Goal: Task Accomplishment & Management: Use online tool/utility

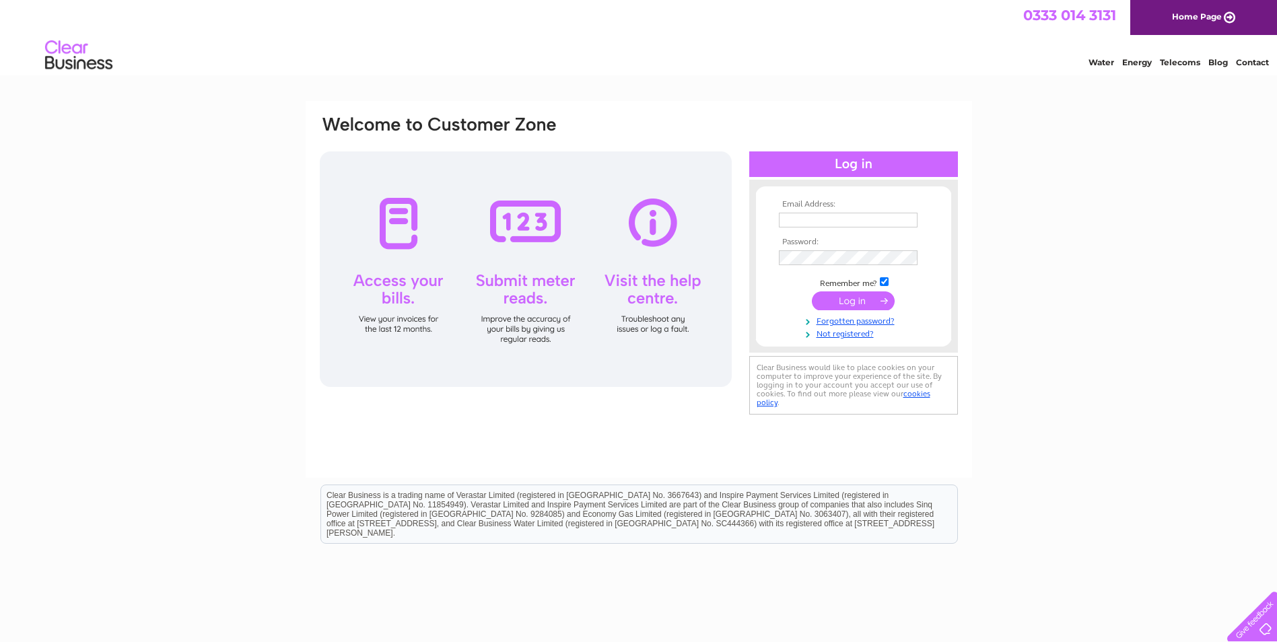
click at [811, 222] on input "text" at bounding box center [848, 220] width 139 height 15
paste input "Karen@abacuspg.co.uk"
type input "Karen@abacuspg.co.uk"
click at [850, 300] on input "submit" at bounding box center [853, 302] width 83 height 19
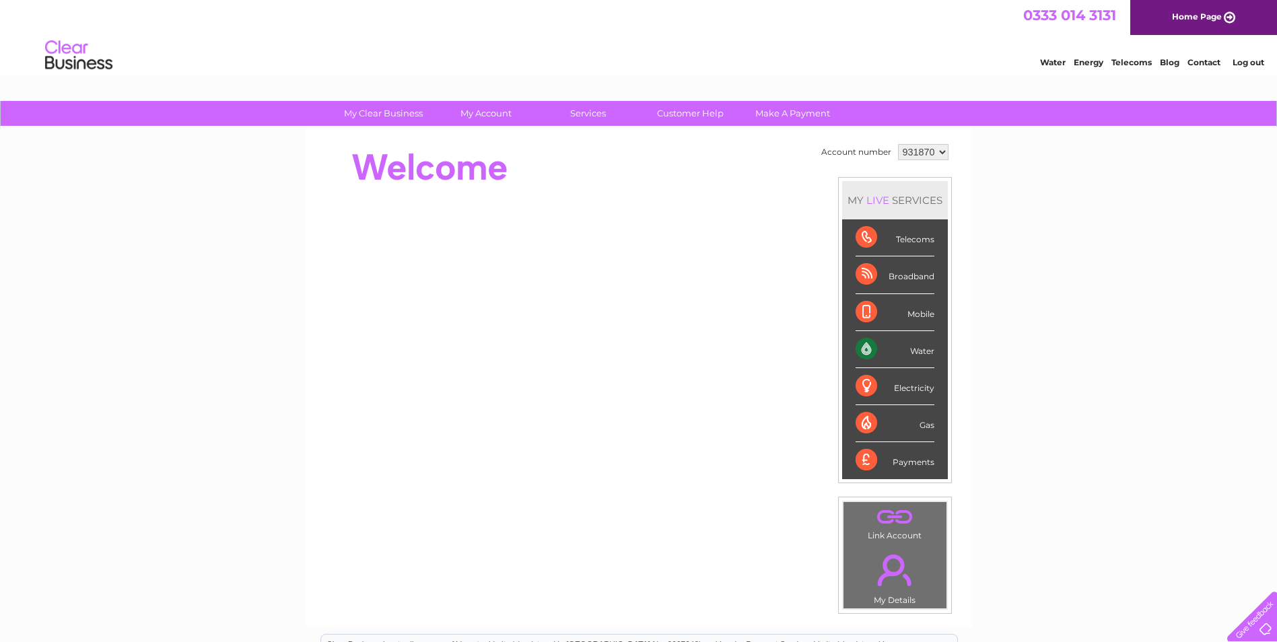
click at [871, 349] on div "Water" at bounding box center [895, 349] width 79 height 37
click at [914, 356] on div "Water" at bounding box center [895, 349] width 79 height 37
click at [873, 351] on div "Water" at bounding box center [895, 349] width 79 height 37
click at [1050, 65] on link "Water" at bounding box center [1053, 62] width 26 height 10
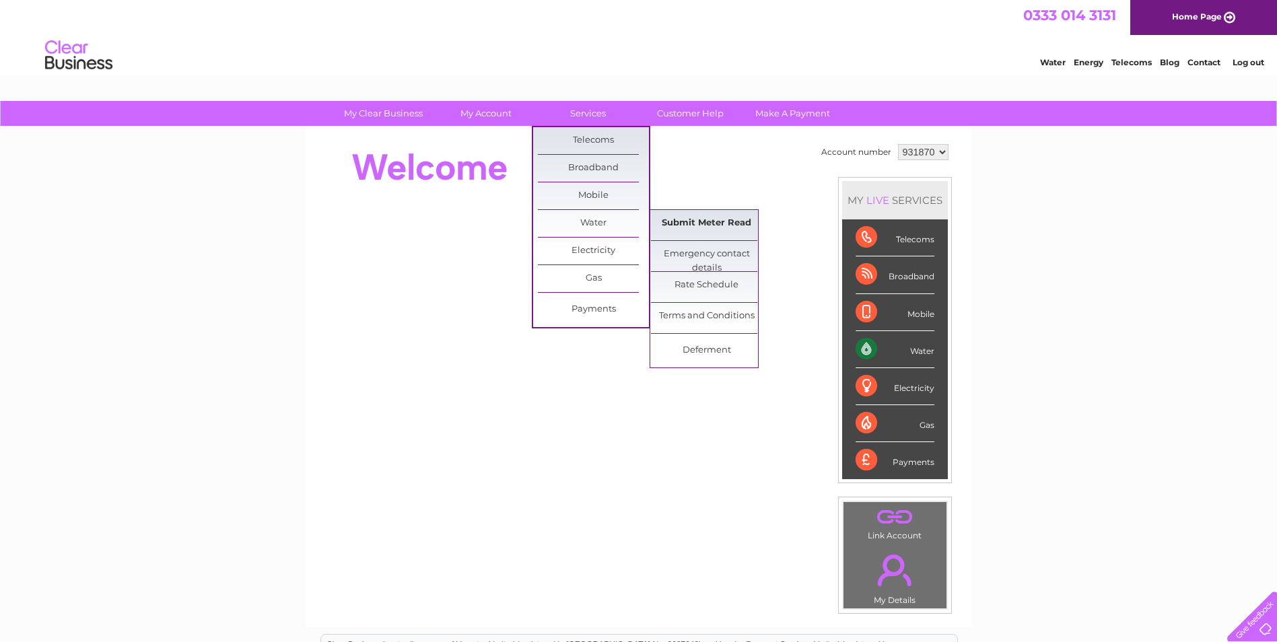
click at [693, 216] on link "Submit Meter Read" at bounding box center [706, 223] width 111 height 27
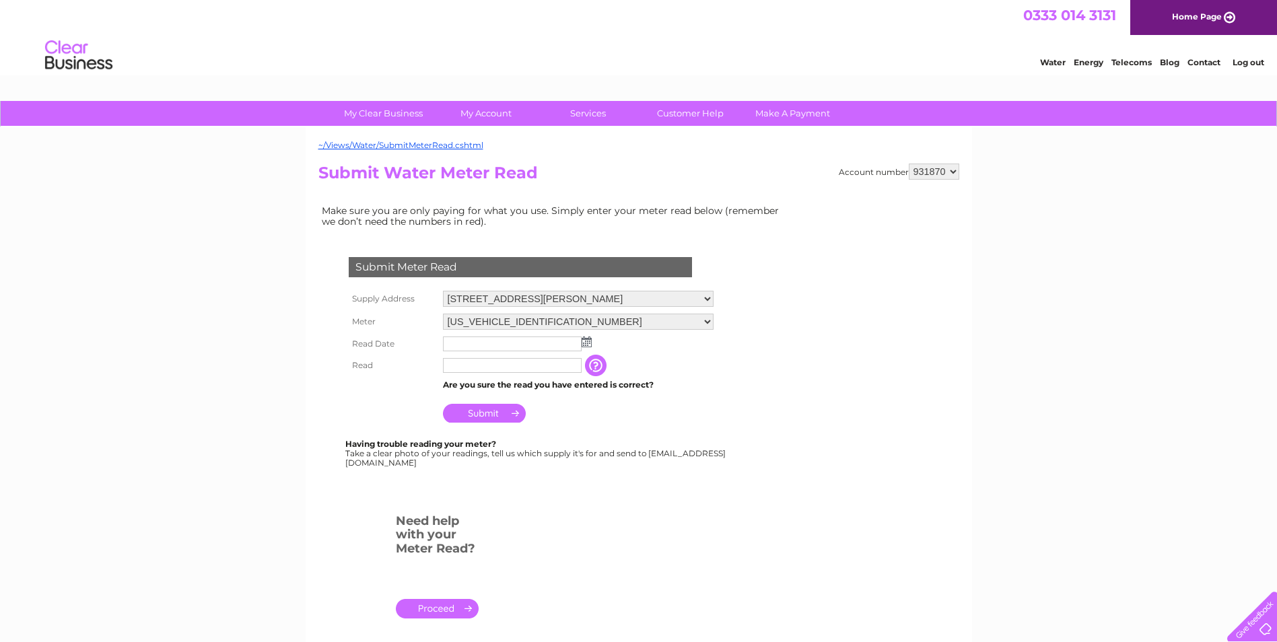
click at [588, 342] on img at bounding box center [587, 342] width 10 height 11
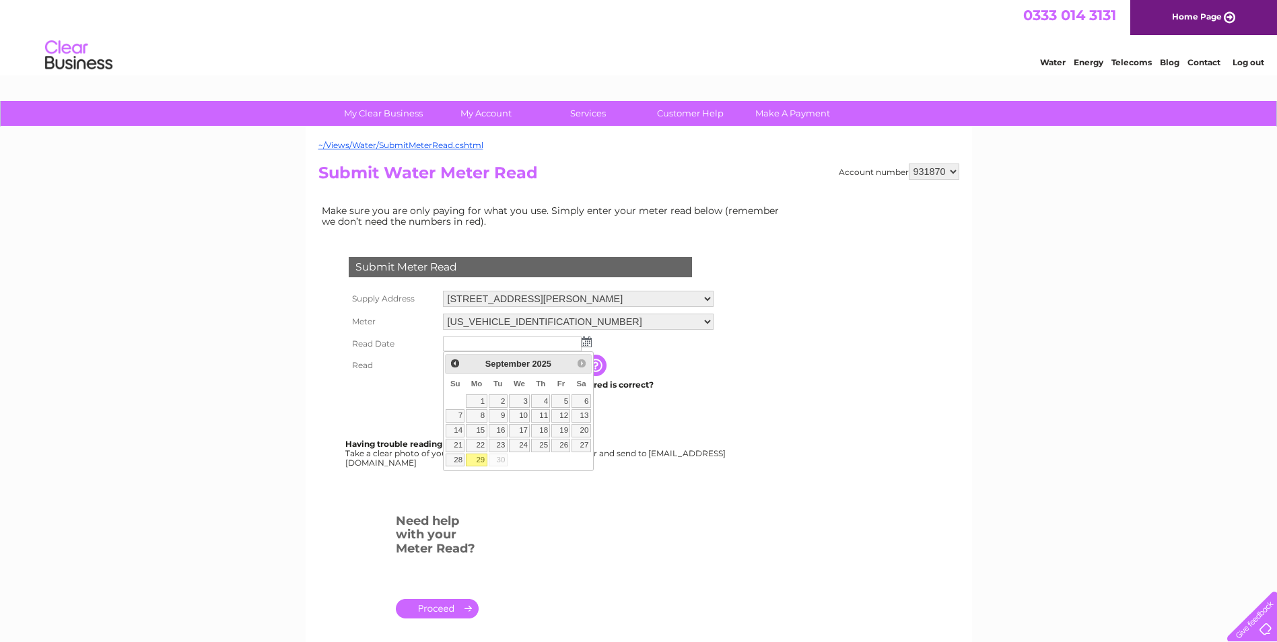
click at [479, 458] on link "29" at bounding box center [476, 460] width 21 height 13
type input "2025/09/29"
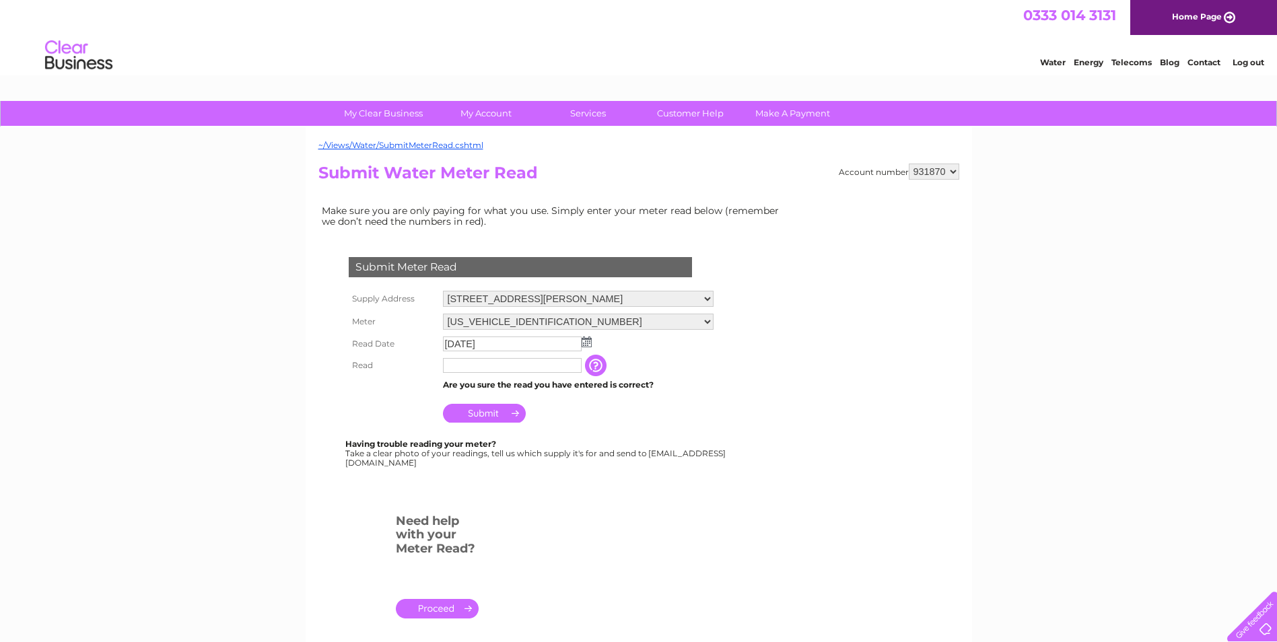
click at [609, 362] on input "button" at bounding box center [597, 366] width 24 height 22
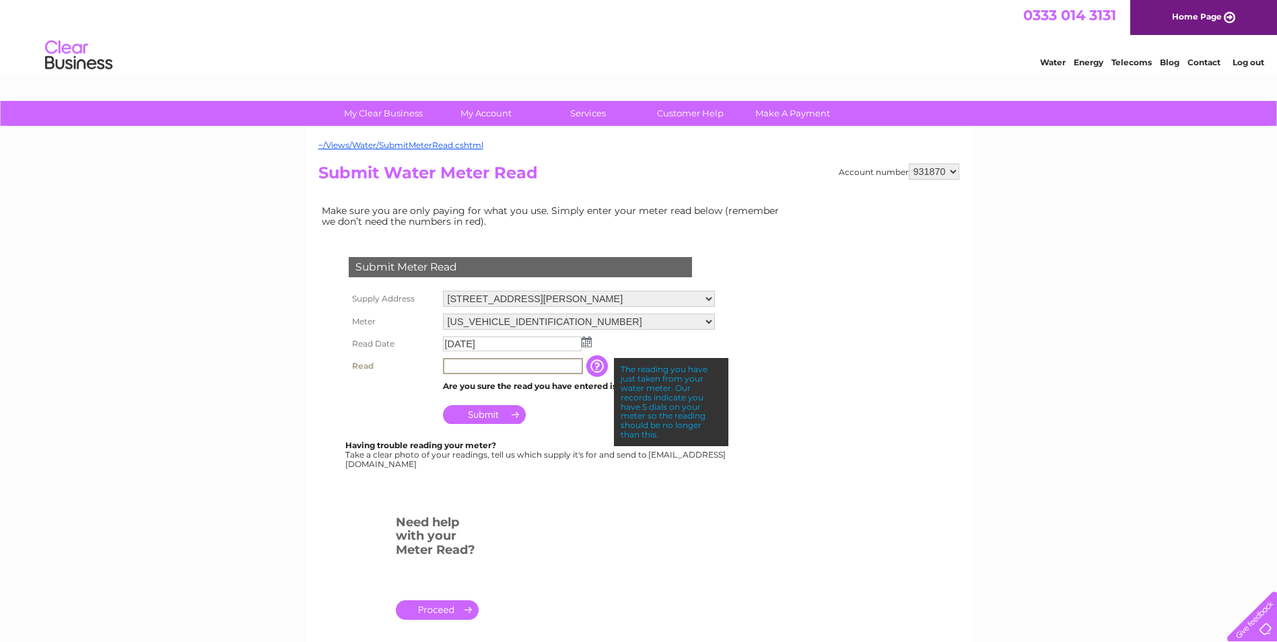
click at [494, 372] on input "text" at bounding box center [513, 366] width 140 height 16
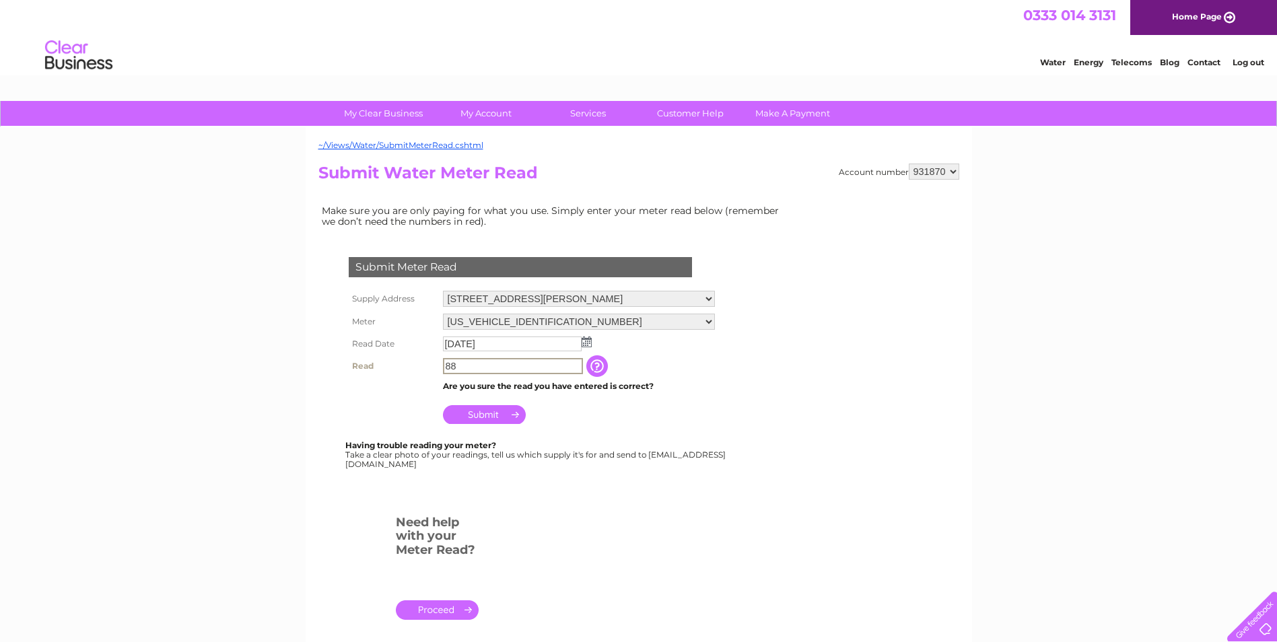
type input "8"
type input "539"
click at [611, 362] on input "button" at bounding box center [598, 366] width 24 height 22
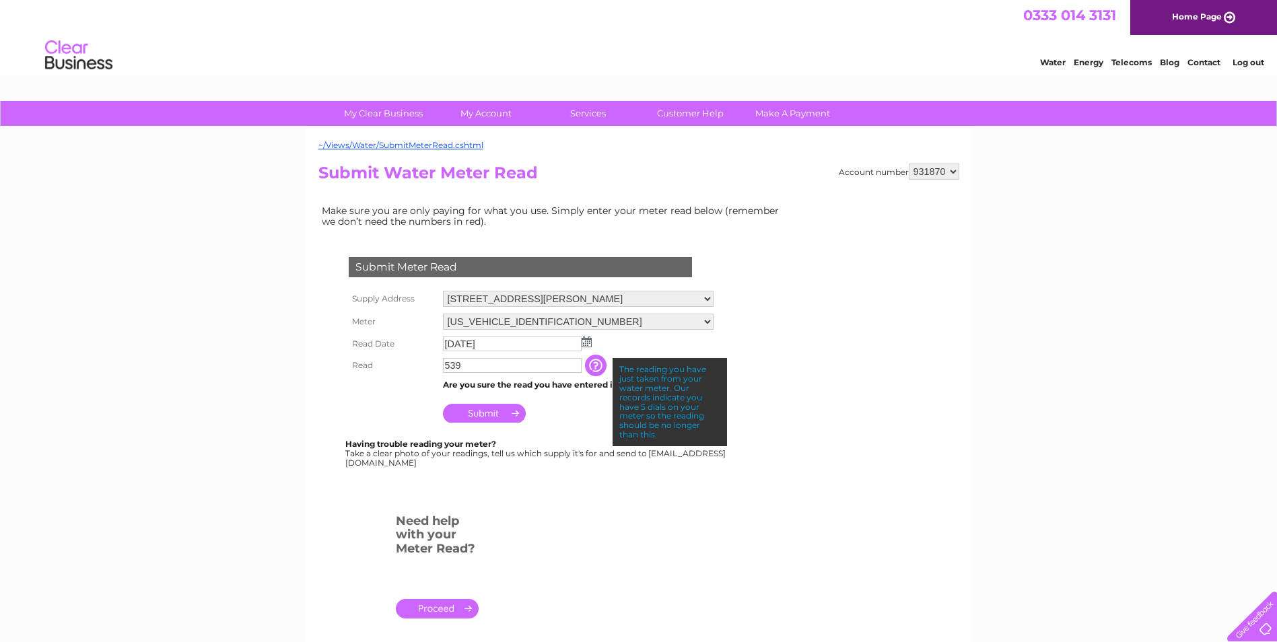
click at [609, 362] on input "button" at bounding box center [597, 366] width 24 height 22
click at [501, 413] on input "Submit" at bounding box center [484, 413] width 83 height 19
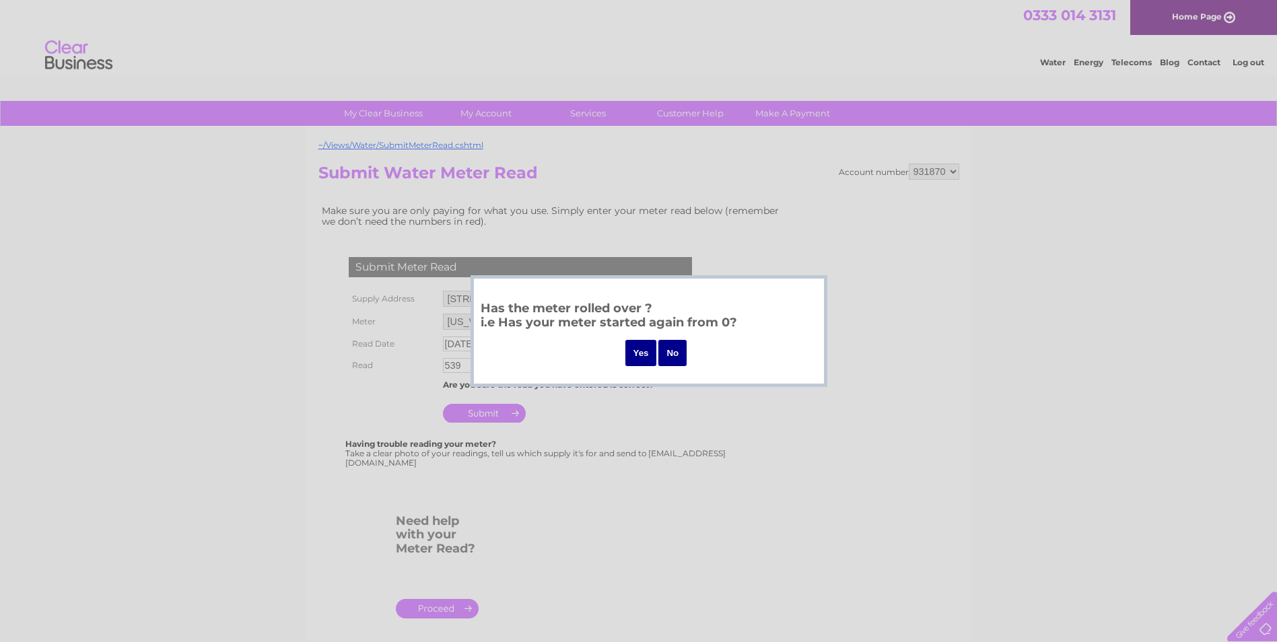
click at [617, 429] on div at bounding box center [638, 321] width 1277 height 642
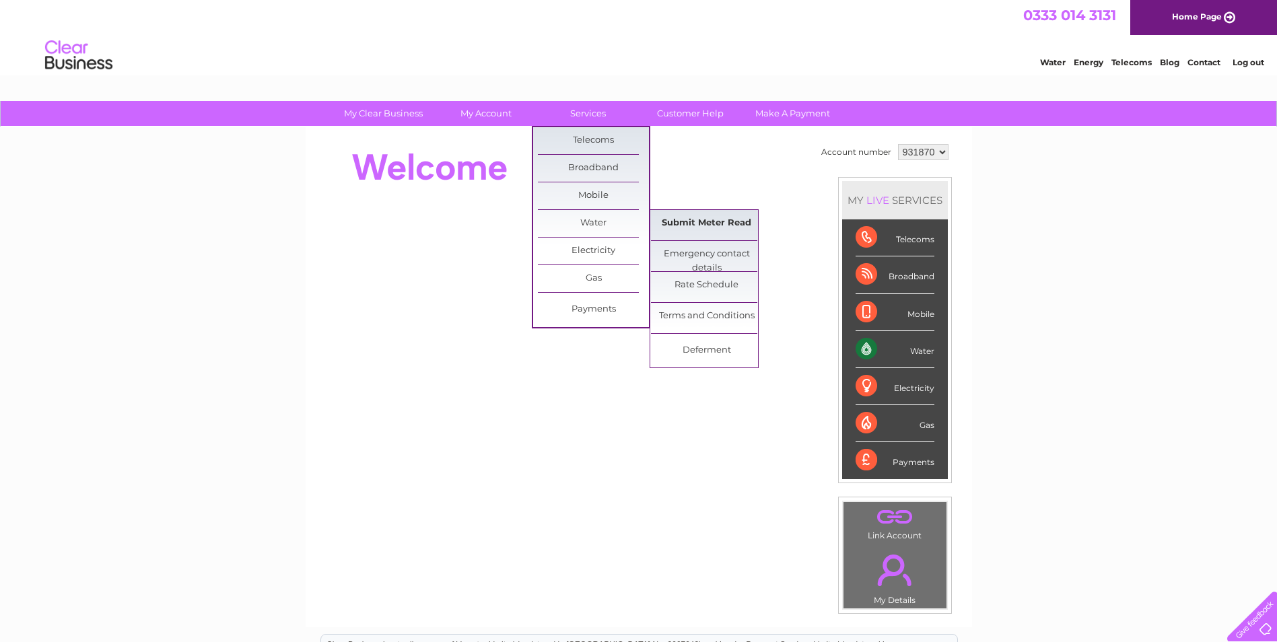
click at [685, 222] on link "Submit Meter Read" at bounding box center [706, 223] width 111 height 27
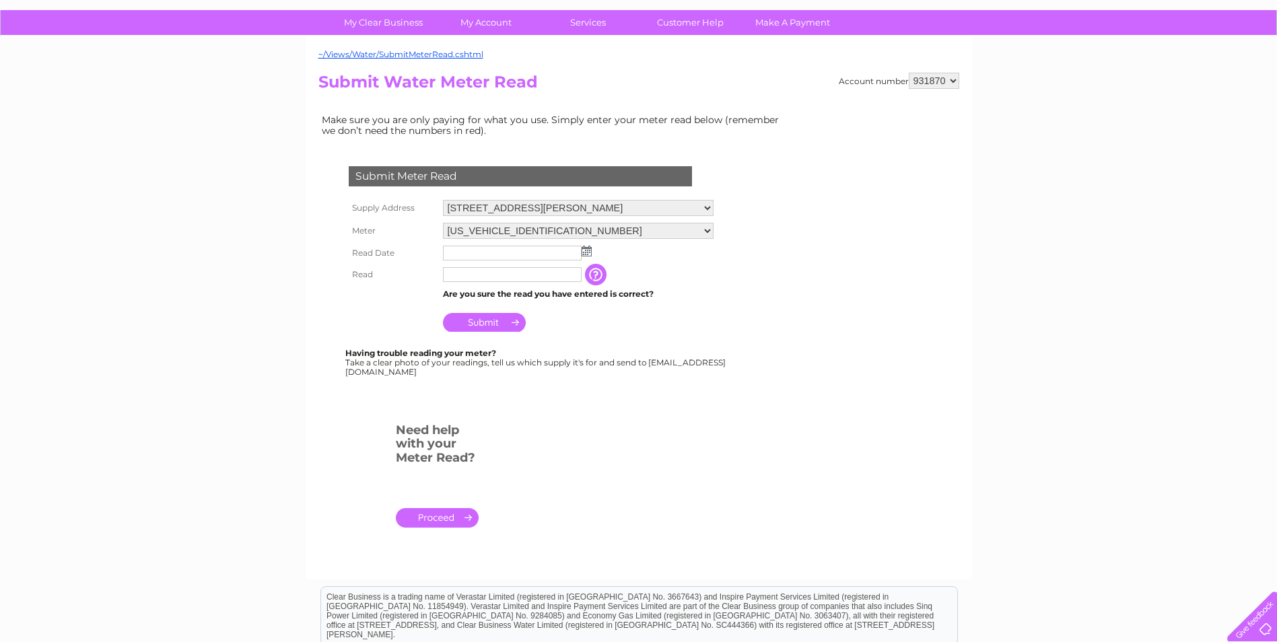
scroll to position [67, 0]
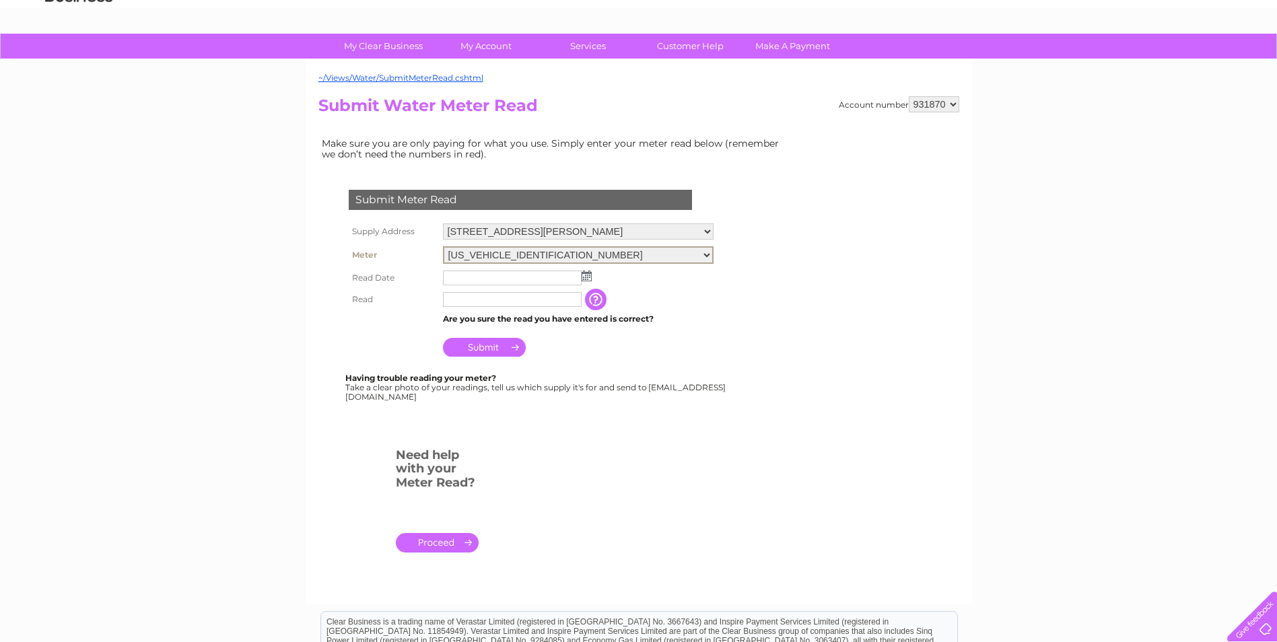
click at [714, 255] on select "[US_VEHICLE_IDENTIFICATION_NUMBER]" at bounding box center [578, 255] width 271 height 18
click at [747, 253] on form "Submit Meter Read Supply Address Unit 2E, Inchmuir Road, Whitehill Industrial E…" at bounding box center [553, 377] width 471 height 428
click at [498, 306] on td at bounding box center [512, 298] width 145 height 22
click at [498, 304] on input "text" at bounding box center [512, 298] width 139 height 15
type input "8"
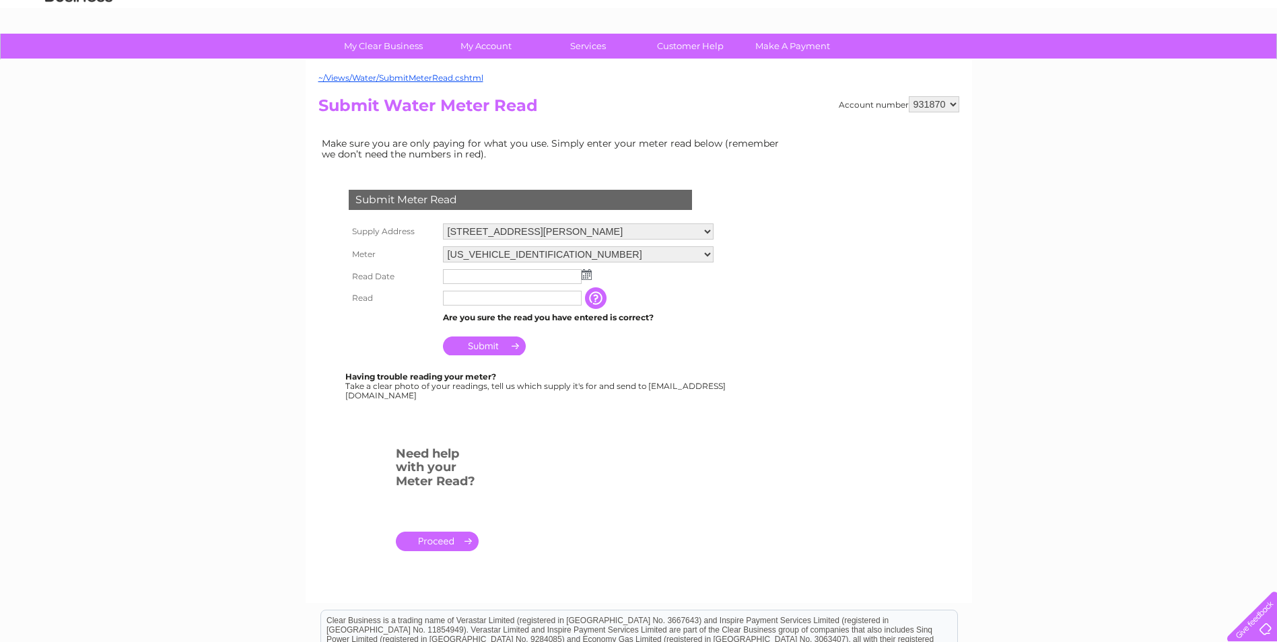
click at [514, 278] on input "text" at bounding box center [512, 276] width 139 height 15
click at [590, 275] on img at bounding box center [588, 275] width 10 height 11
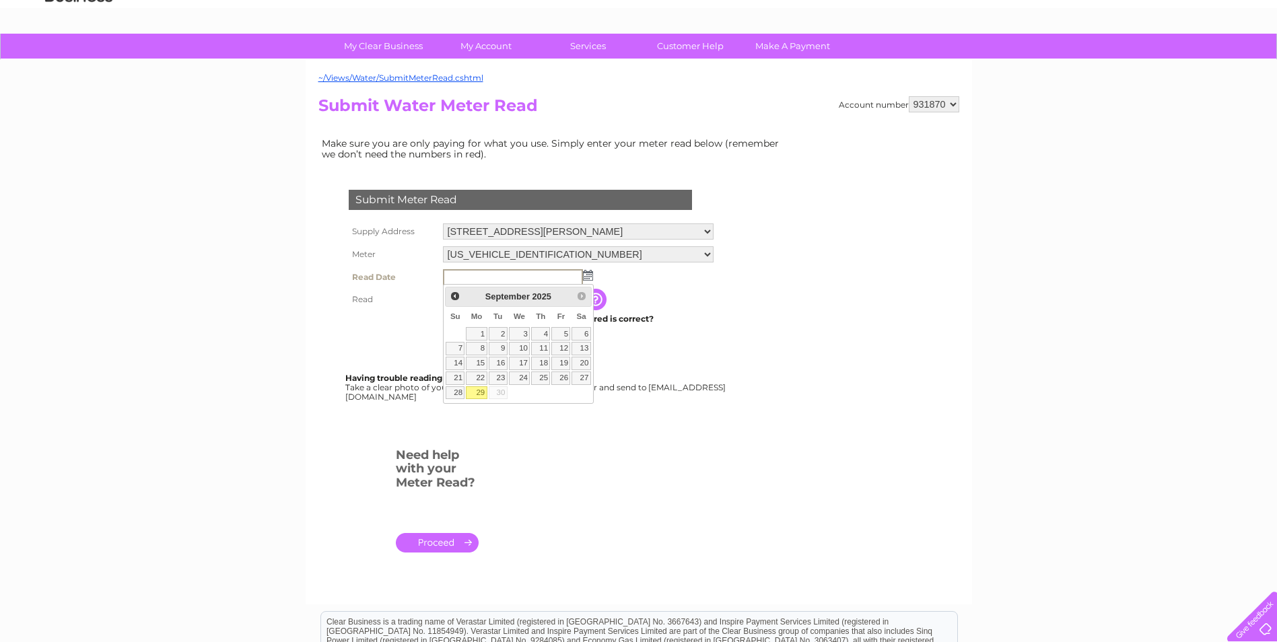
click at [477, 392] on link "29" at bounding box center [476, 392] width 21 height 13
type input "2025/09/29"
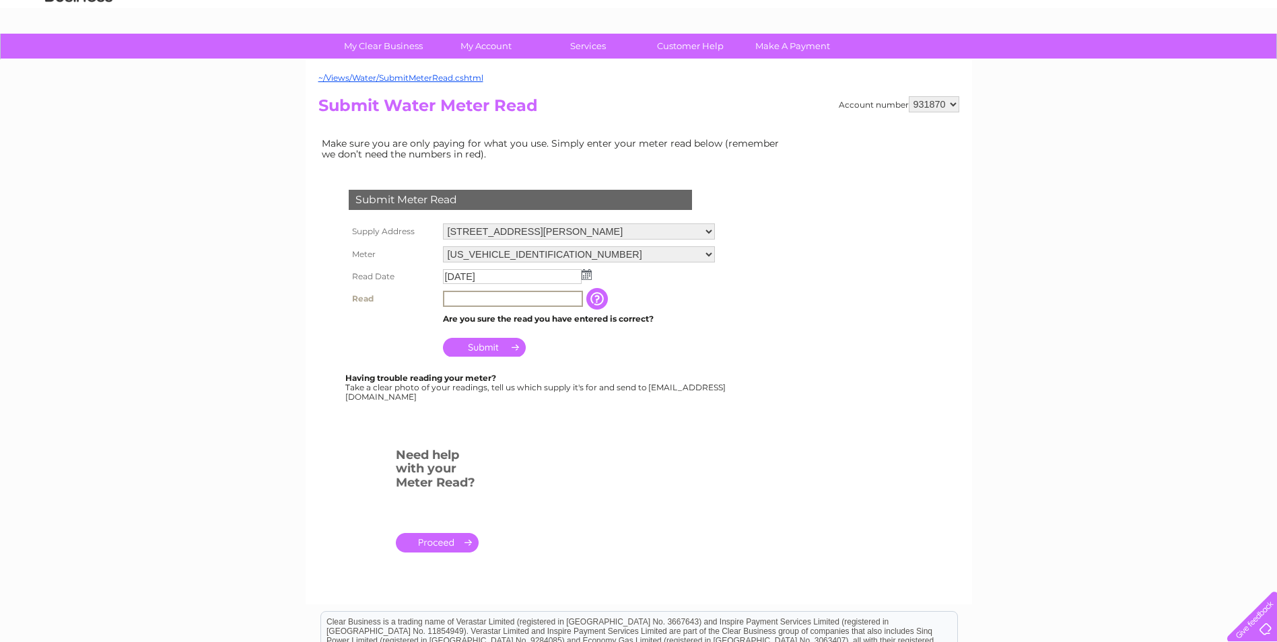
click at [483, 300] on input "text" at bounding box center [513, 299] width 140 height 16
click at [490, 347] on input "Submit" at bounding box center [484, 347] width 83 height 19
drag, startPoint x: 543, startPoint y: 292, endPoint x: 421, endPoint y: 300, distance: 122.1
click at [421, 300] on tr "Read 82539 The reading you have just taken from your water meter. Our records i…" at bounding box center [531, 298] width 373 height 23
type input "8"
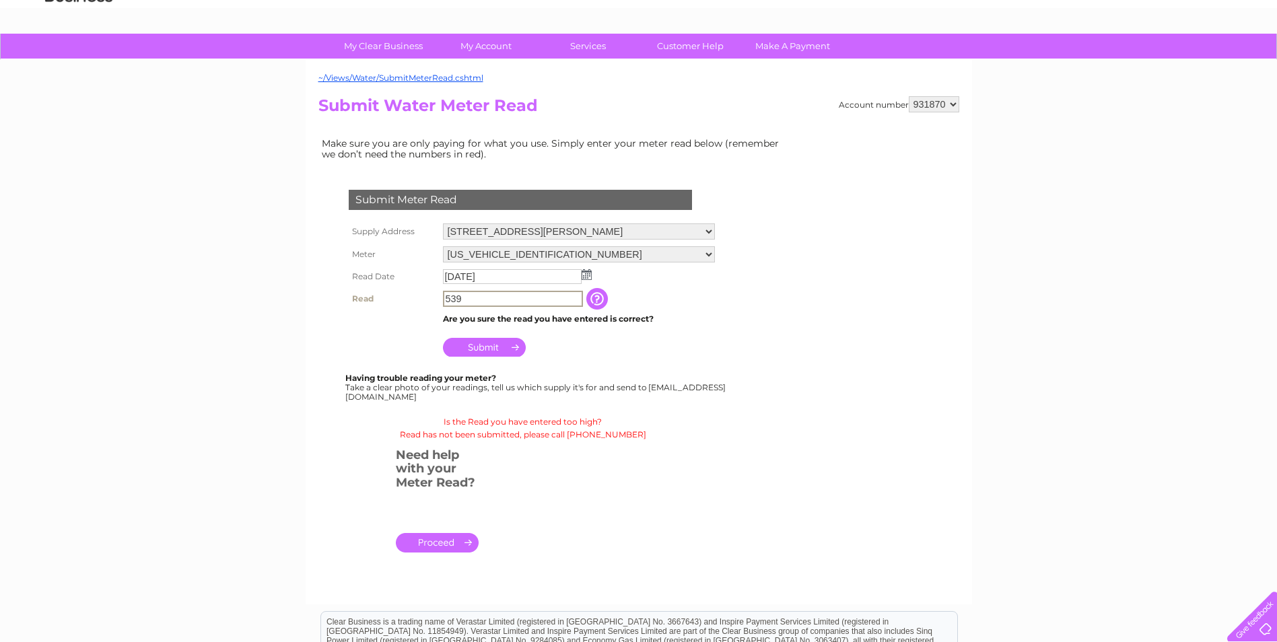
type input "539"
click at [492, 351] on input "Submit" at bounding box center [484, 347] width 83 height 19
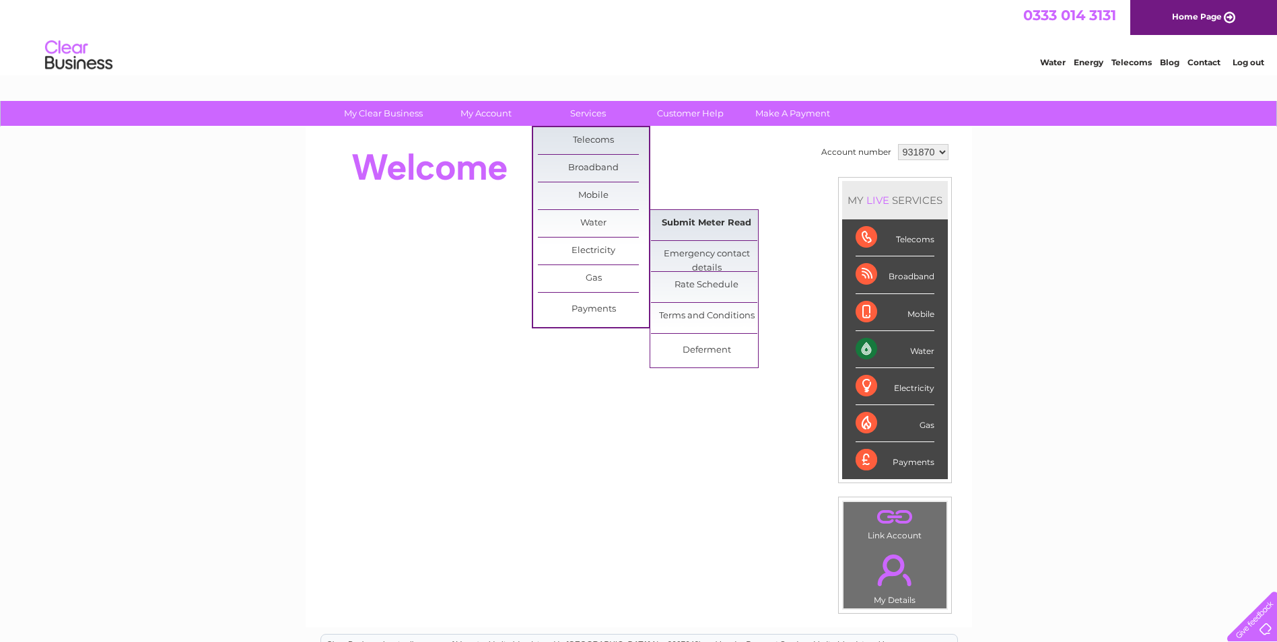
click at [667, 224] on link "Submit Meter Read" at bounding box center [706, 223] width 111 height 27
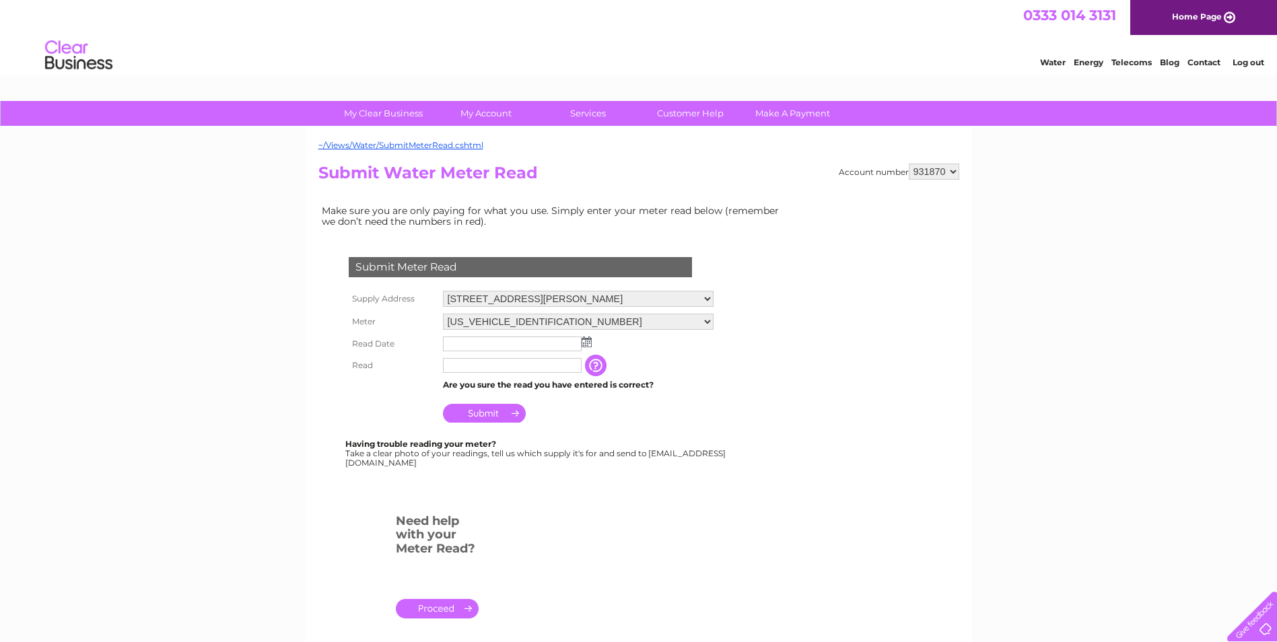
click at [476, 347] on input "text" at bounding box center [512, 344] width 139 height 15
click at [590, 341] on img at bounding box center [588, 342] width 10 height 11
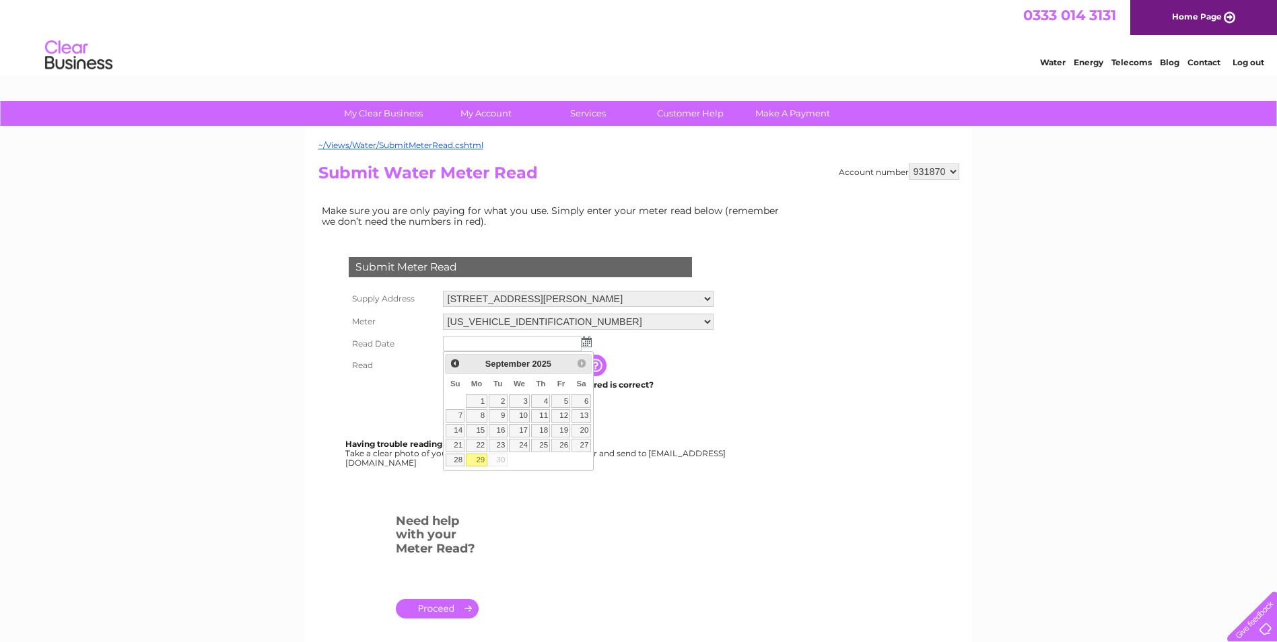
click at [609, 368] on input "button" at bounding box center [597, 366] width 24 height 22
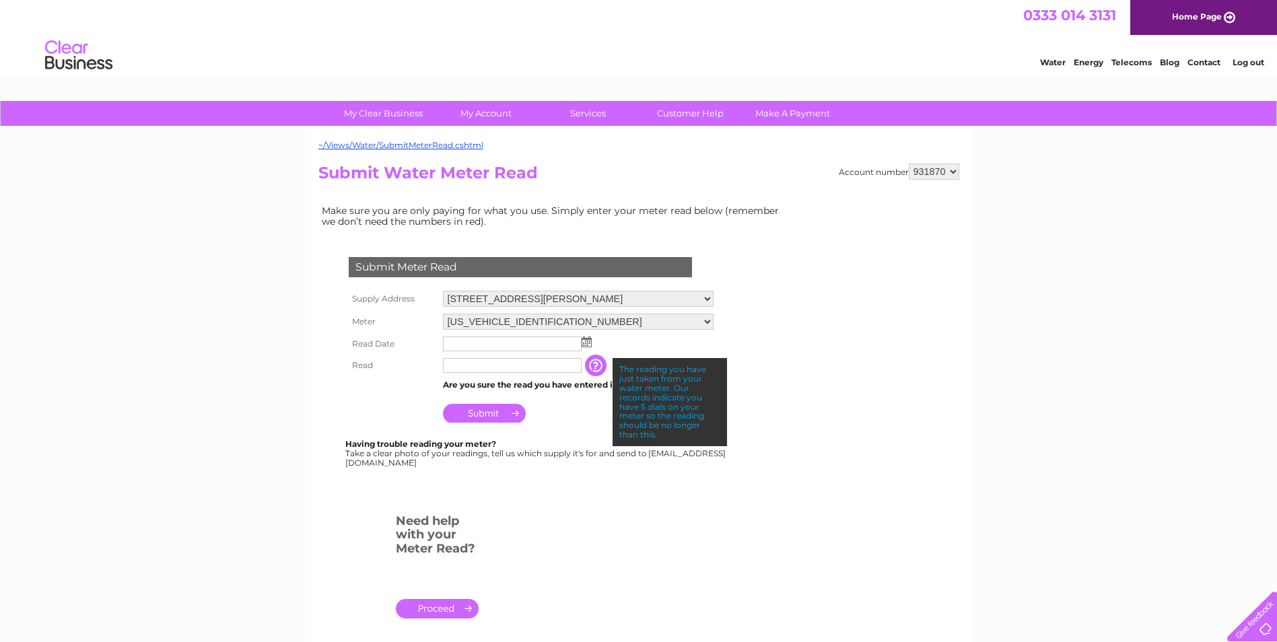
click at [582, 347] on img at bounding box center [587, 342] width 10 height 11
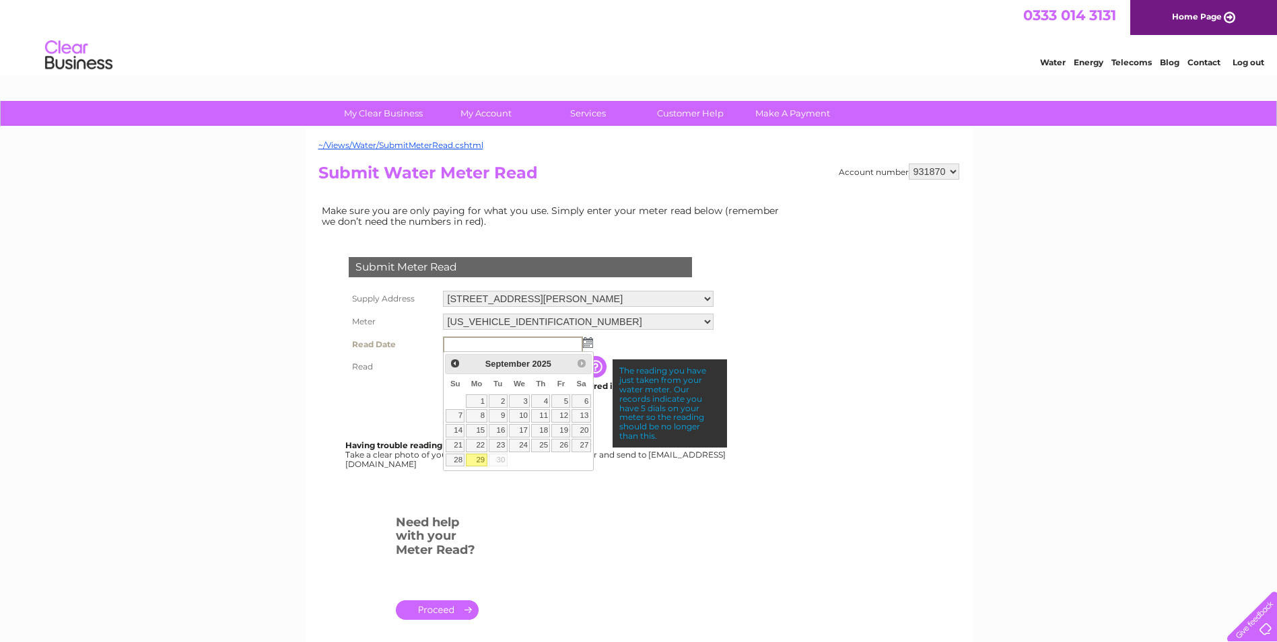
click at [477, 460] on link "29" at bounding box center [476, 460] width 21 height 13
type input "[DATE]"
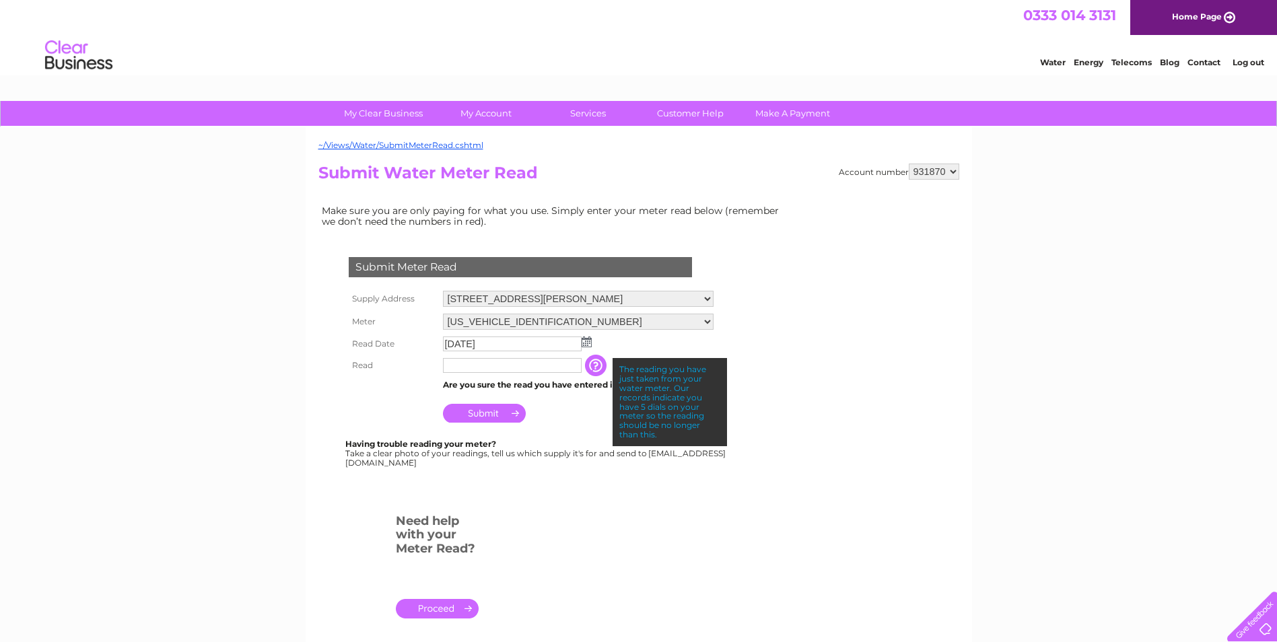
click at [486, 364] on input "text" at bounding box center [512, 365] width 139 height 15
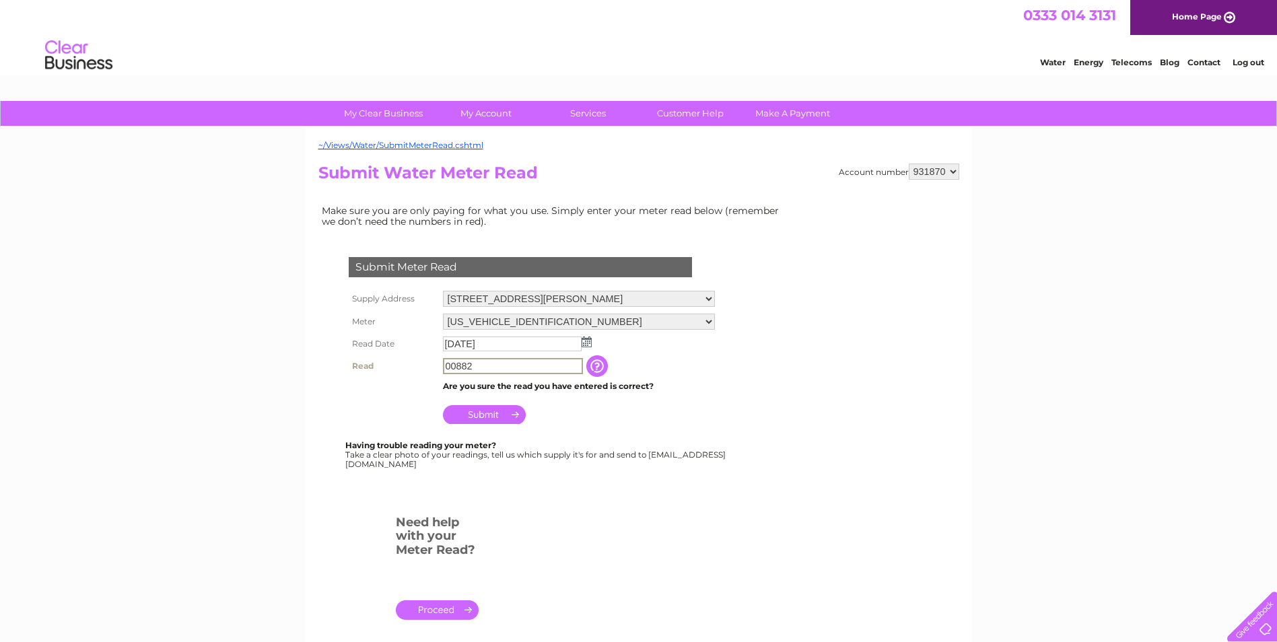
type input "00882"
drag, startPoint x: 480, startPoint y: 415, endPoint x: 490, endPoint y: 398, distance: 19.6
click at [490, 398] on td "Submit" at bounding box center [578, 410] width 277 height 32
click at [495, 413] on input "Submit" at bounding box center [484, 413] width 83 height 19
